Goal: Task Accomplishment & Management: Manage account settings

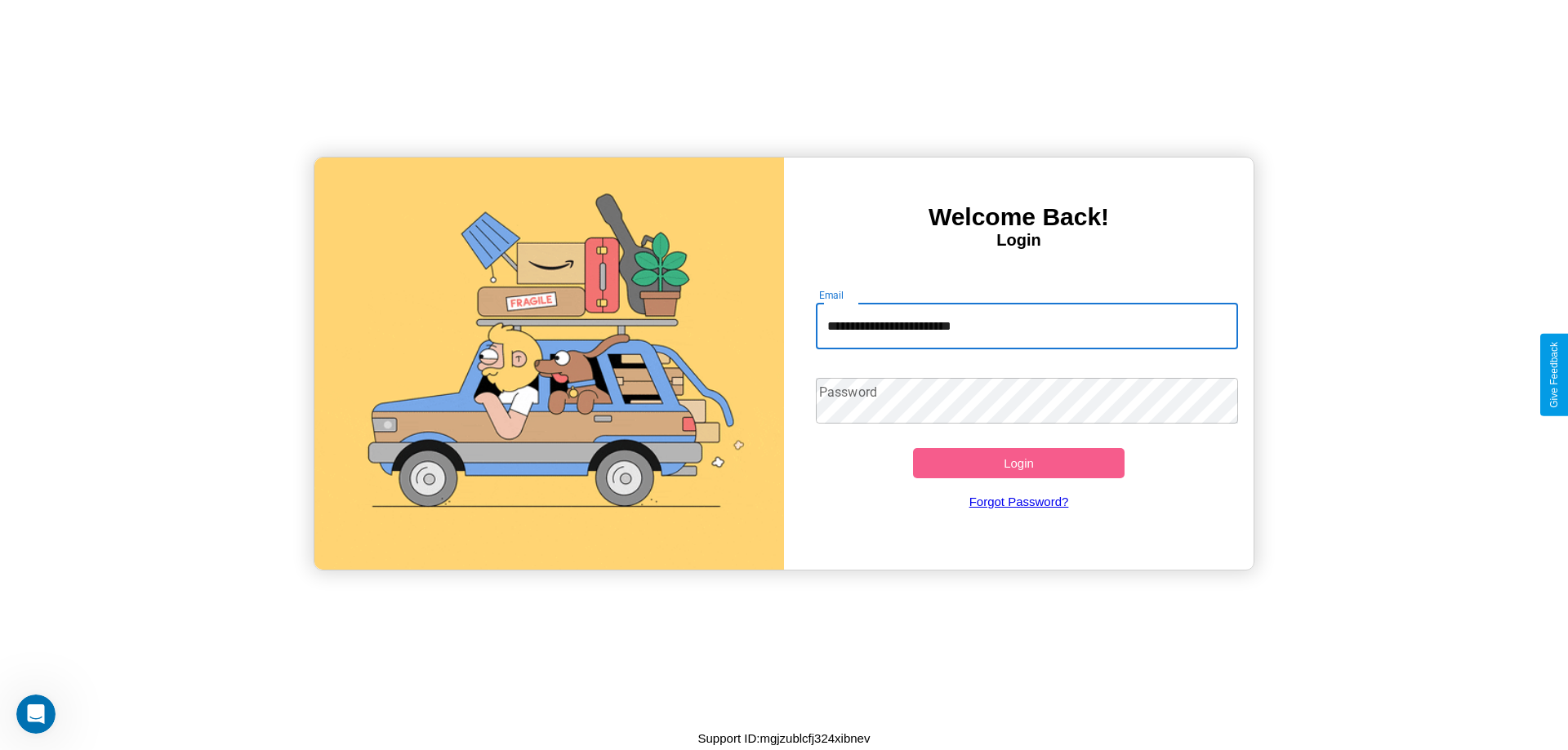
type input "**********"
click at [1018, 463] on button "Login" at bounding box center [1018, 463] width 211 height 30
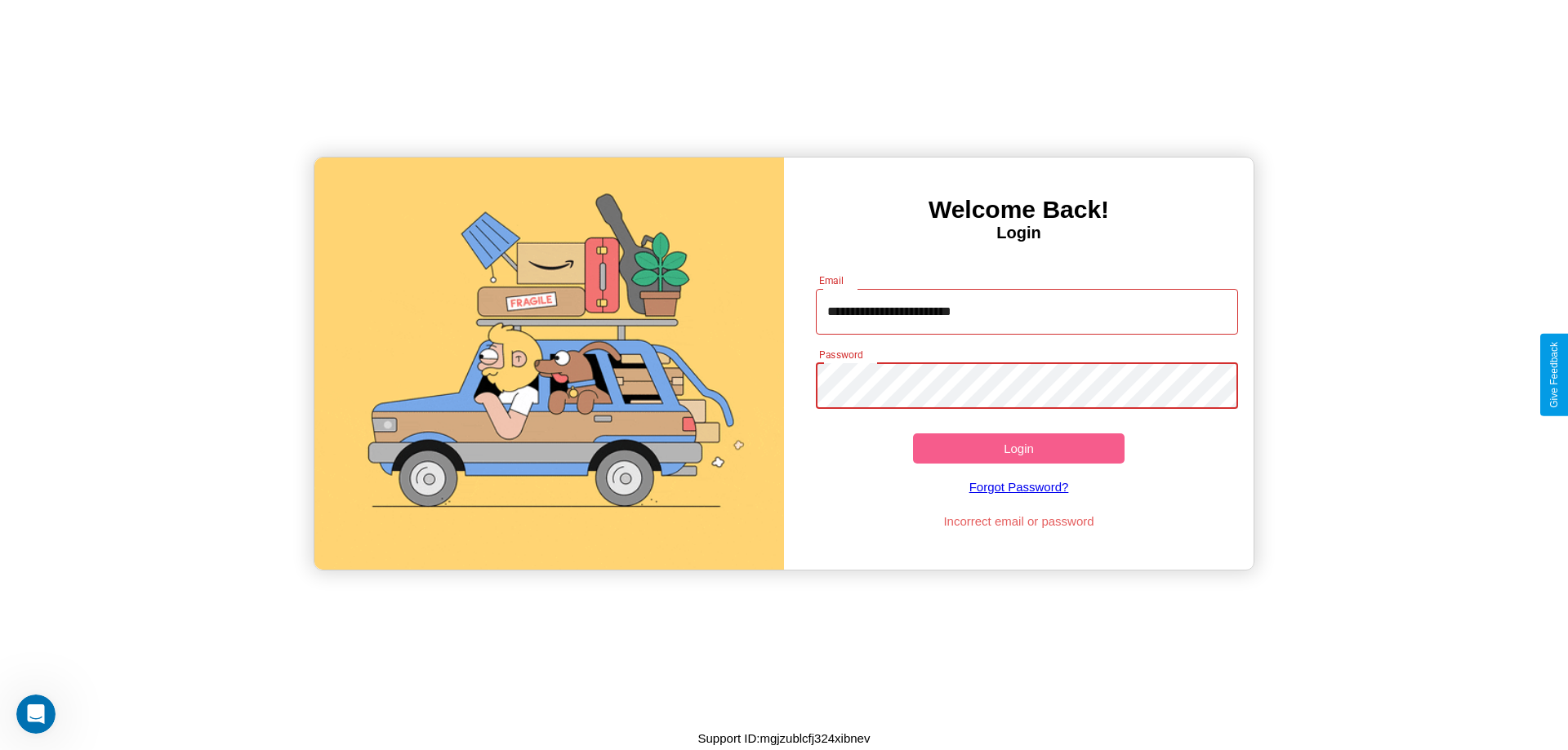
click at [1018, 448] on button "Login" at bounding box center [1018, 449] width 211 height 30
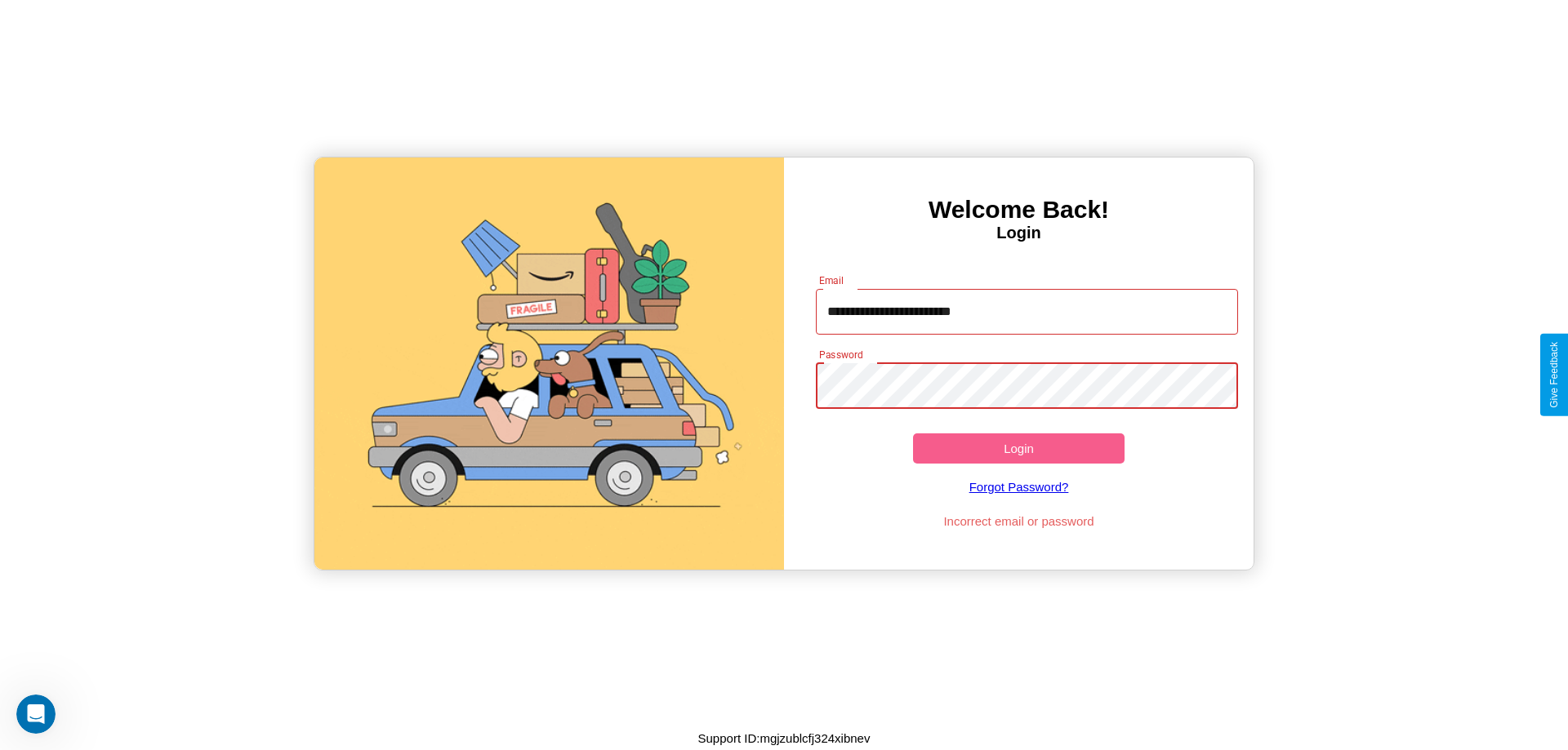
click at [1018, 448] on button "Login" at bounding box center [1018, 449] width 211 height 30
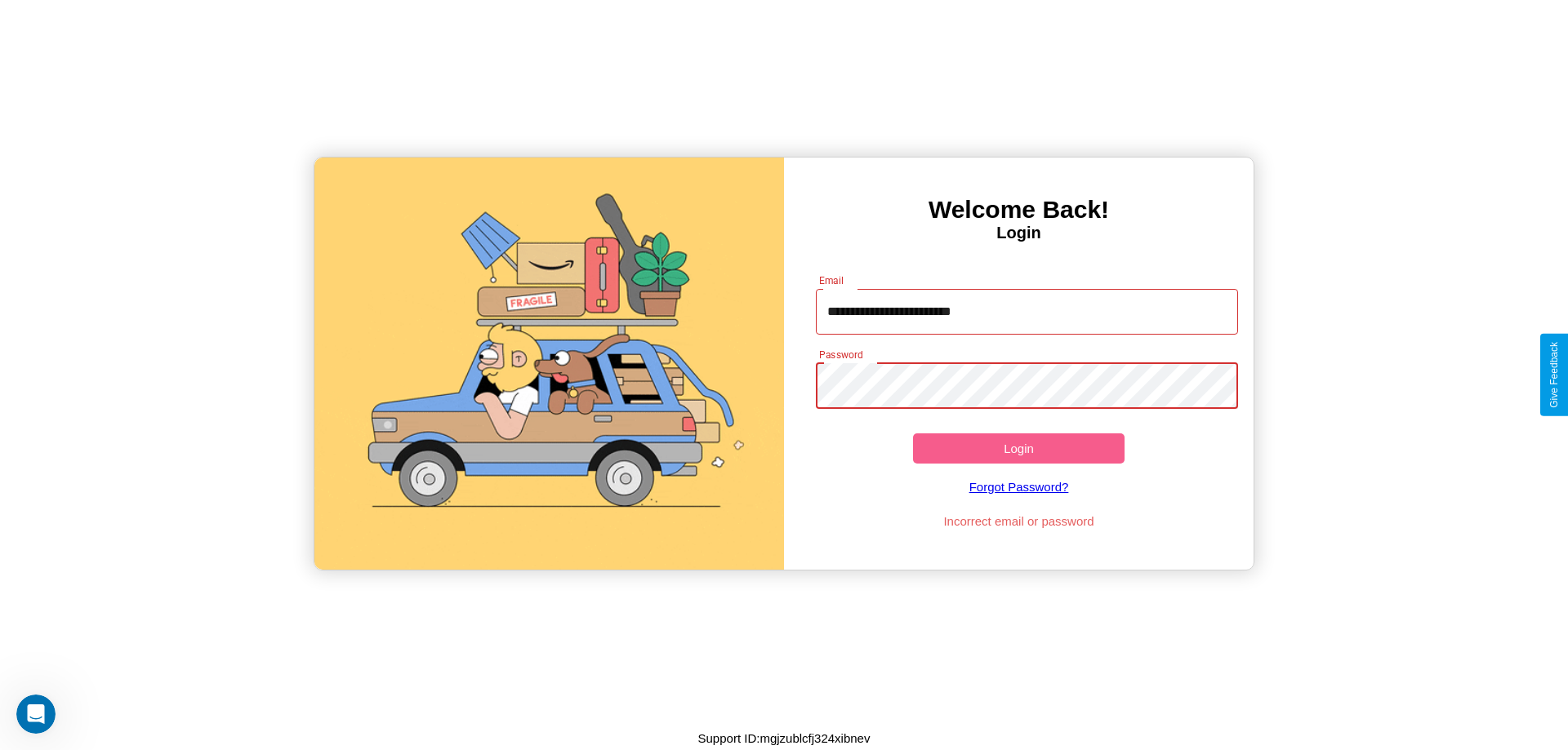
click at [1018, 448] on button "Login" at bounding box center [1018, 449] width 211 height 30
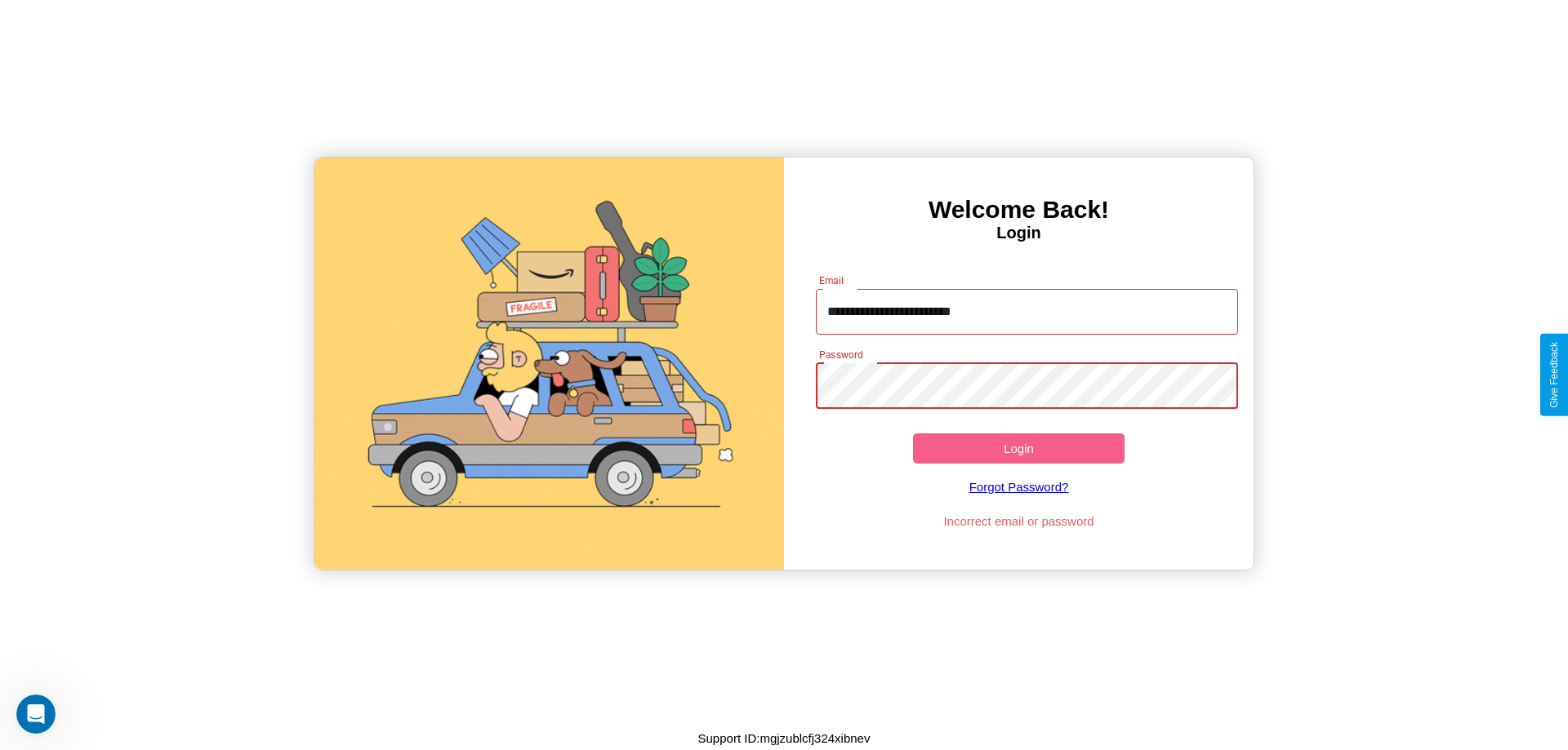
click at [1018, 448] on button "Login" at bounding box center [1018, 449] width 211 height 30
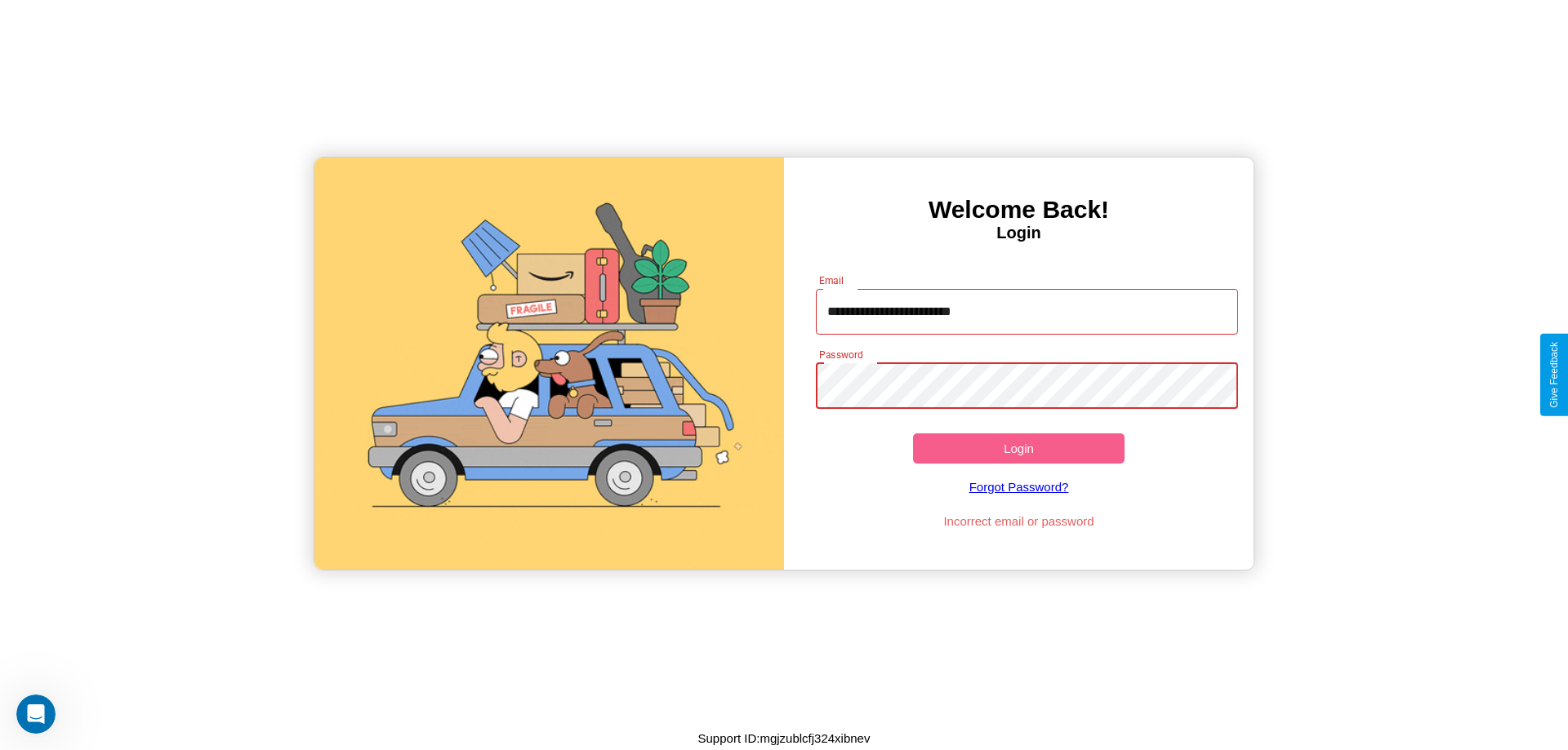
click at [1018, 448] on button "Login" at bounding box center [1018, 449] width 211 height 30
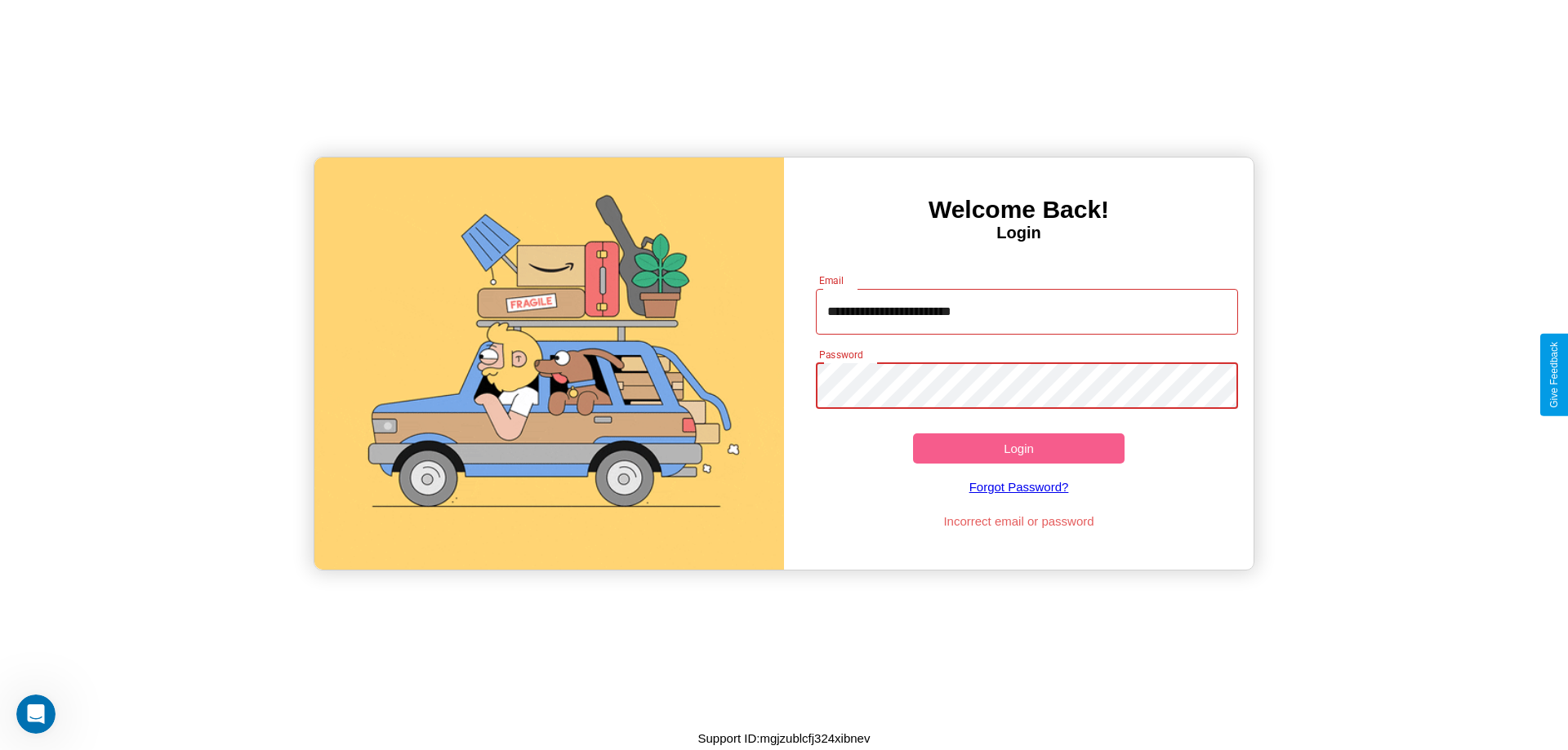
click at [1018, 448] on button "Login" at bounding box center [1018, 449] width 211 height 30
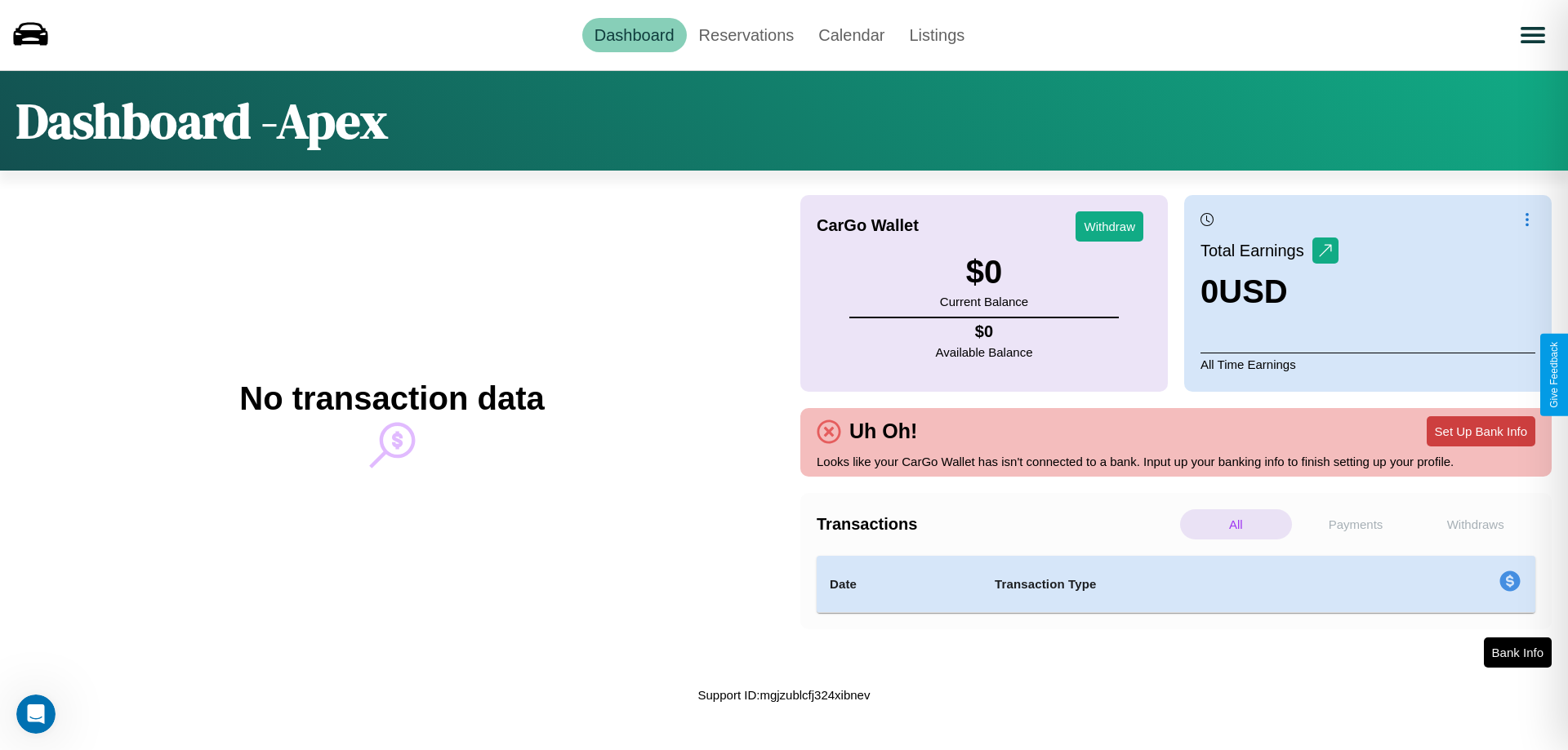
click at [1481, 431] on button "Set Up Bank Info" at bounding box center [1481, 432] width 108 height 30
